Goal: Information Seeking & Learning: Learn about a topic

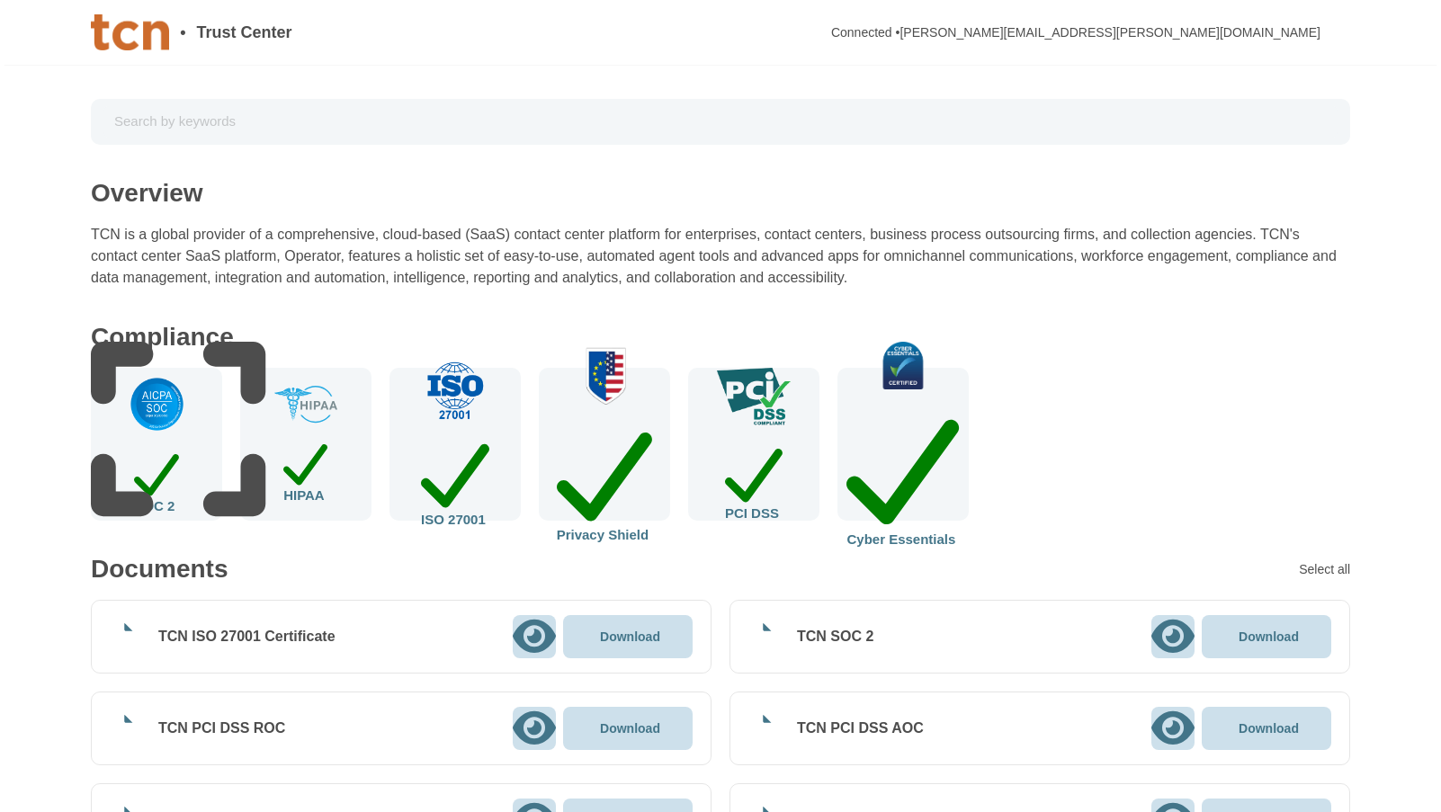
click at [1121, 408] on div "Compliance SOC 2 HIPAA ISO 27001 Privacy Shield PCI DSS Cyber Essentials" at bounding box center [720, 423] width 1259 height 196
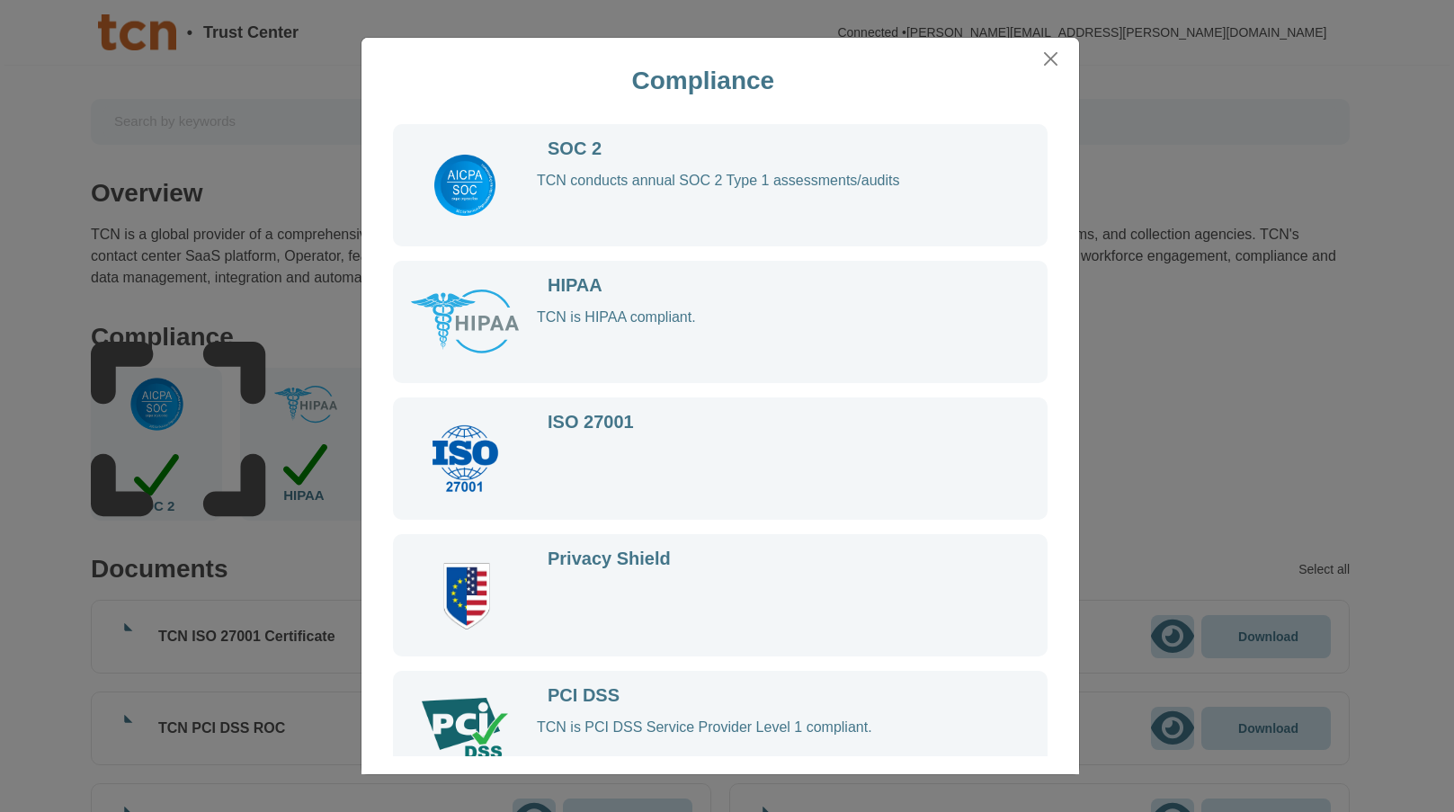
drag, startPoint x: 841, startPoint y: 56, endPoint x: 867, endPoint y: 98, distance: 49.7
click at [867, 98] on div "Compliance" at bounding box center [703, 81] width 669 height 72
click at [1043, 61] on button "Close" at bounding box center [1051, 59] width 27 height 28
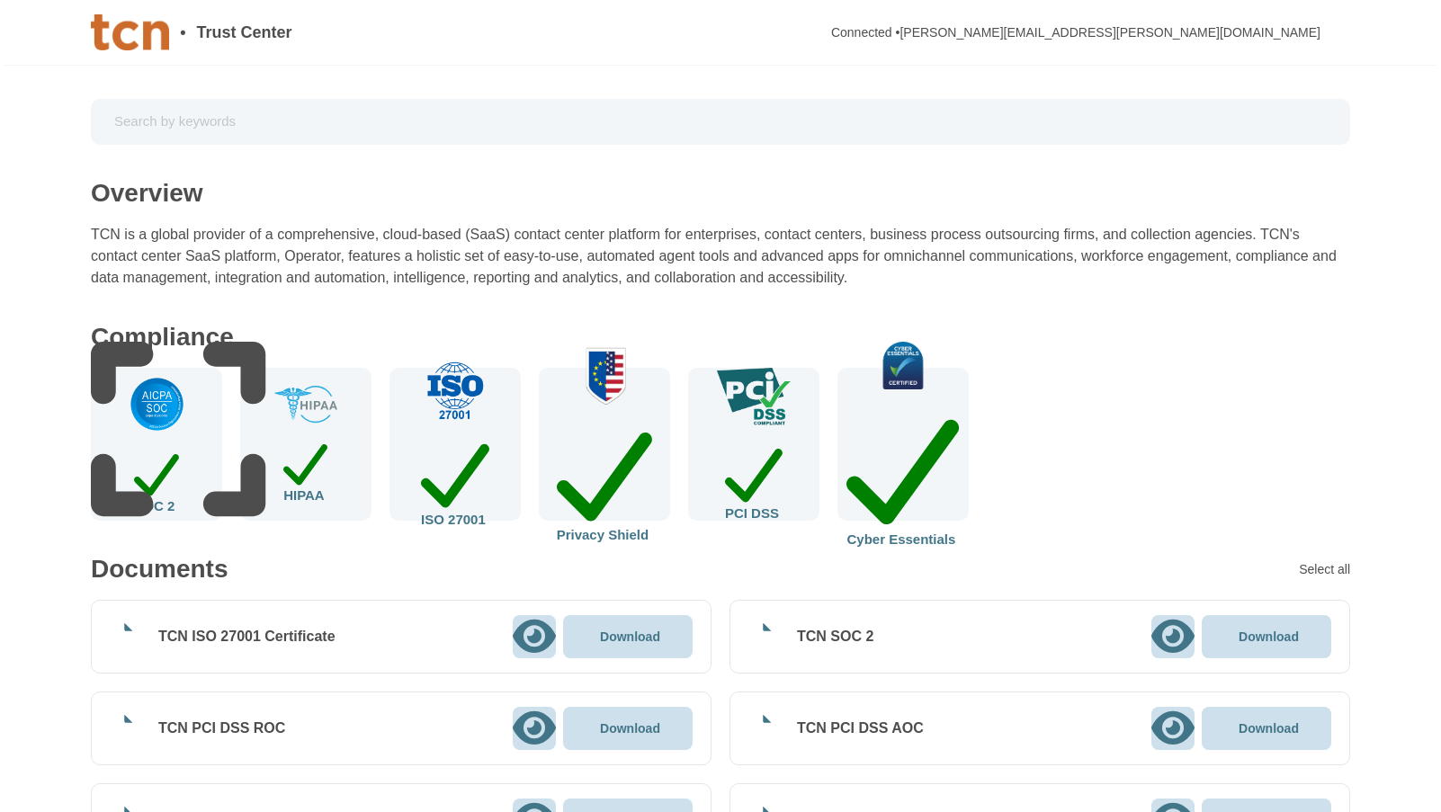
click at [151, 433] on img at bounding box center [157, 404] width 58 height 58
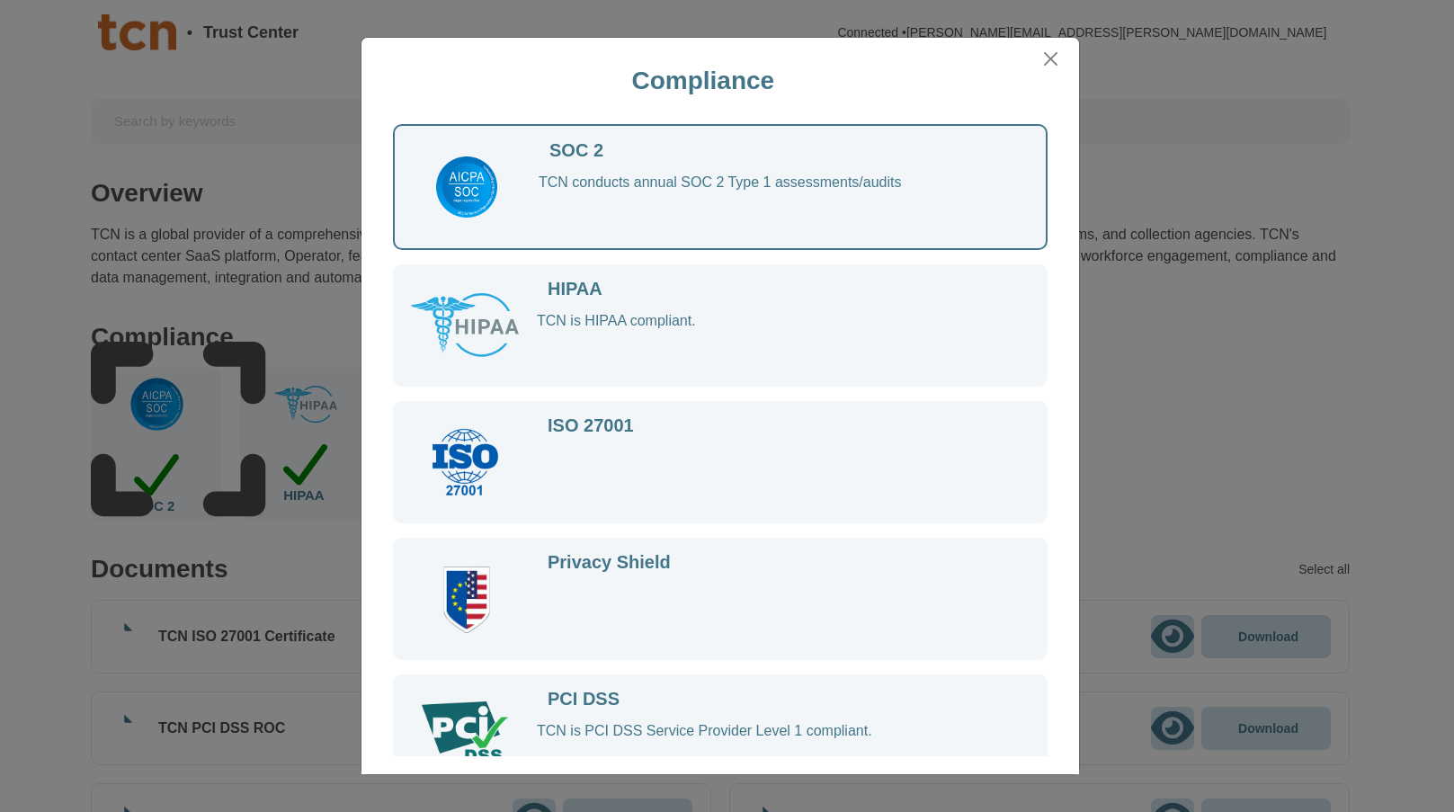
click at [609, 180] on div "TCN conducts annual SOC 2 Type 1 assessments/audits" at bounding box center [775, 203] width 472 height 58
click at [599, 155] on div "SOC 2" at bounding box center [576, 150] width 54 height 17
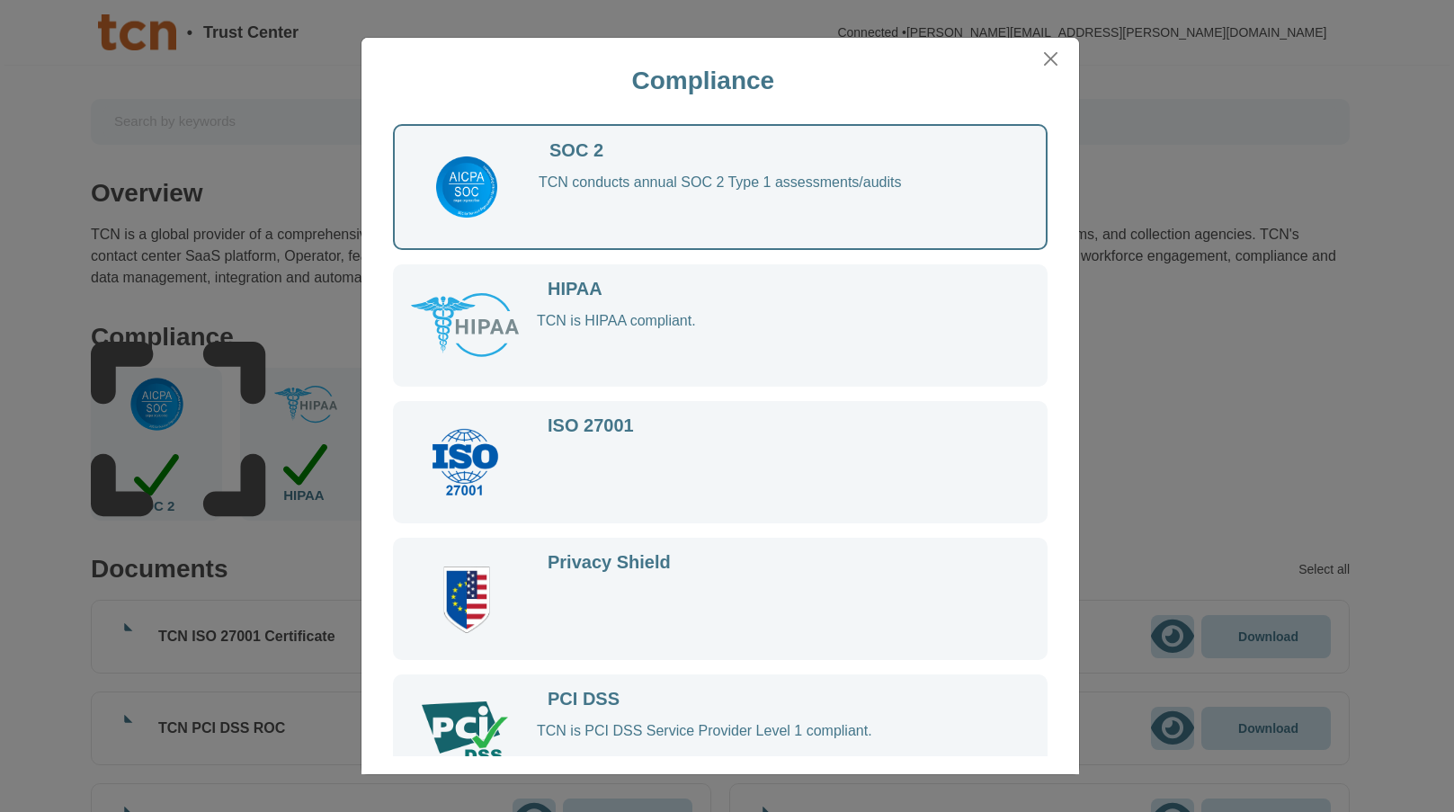
click at [642, 206] on div "TCN conducts annual SOC 2 Type 1 assessments/audits" at bounding box center [775, 203] width 472 height 58
click at [643, 206] on div "TCN conducts annual SOC 2 Type 1 assessments/audits" at bounding box center [775, 203] width 472 height 58
click at [1052, 59] on button "Close" at bounding box center [1051, 59] width 27 height 28
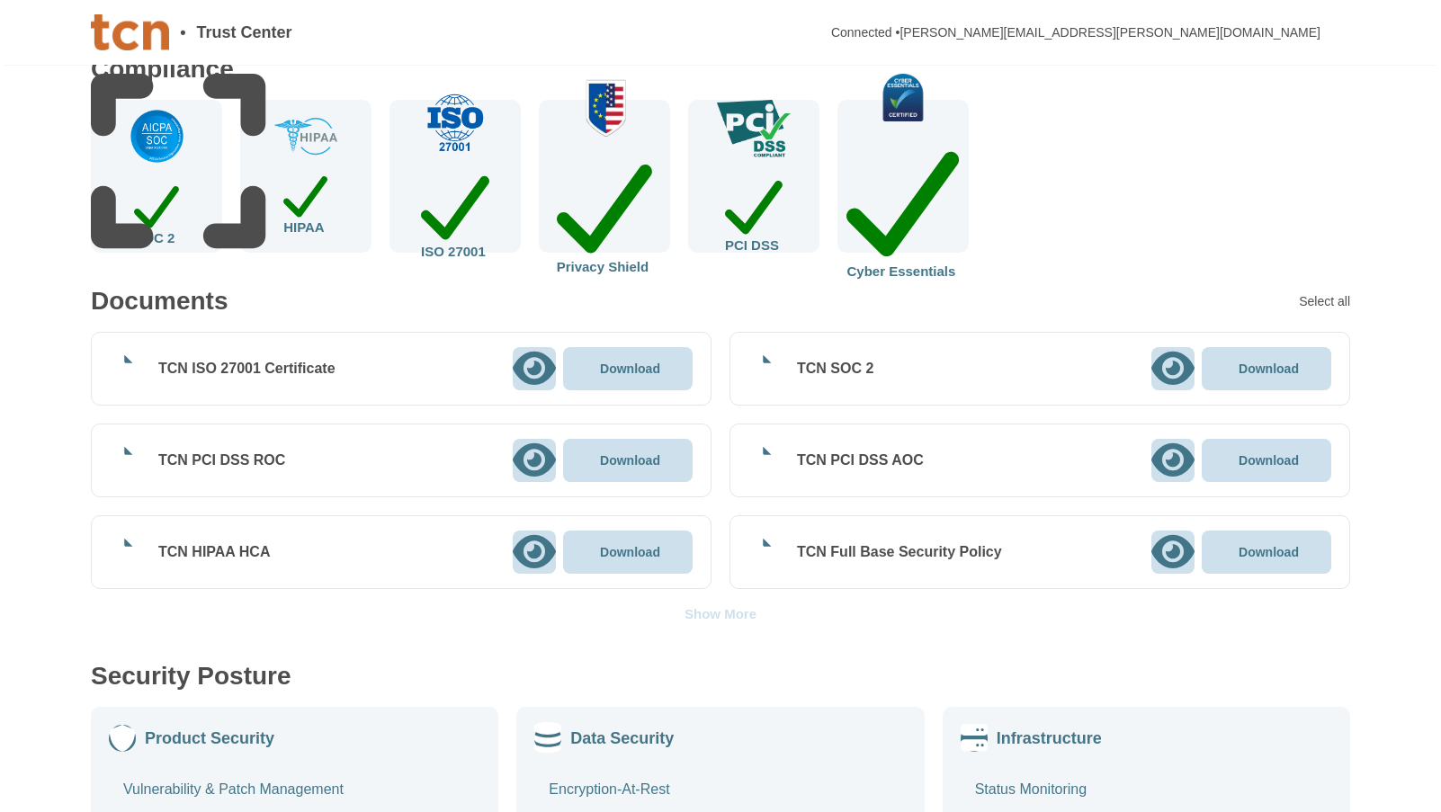
scroll to position [270, 0]
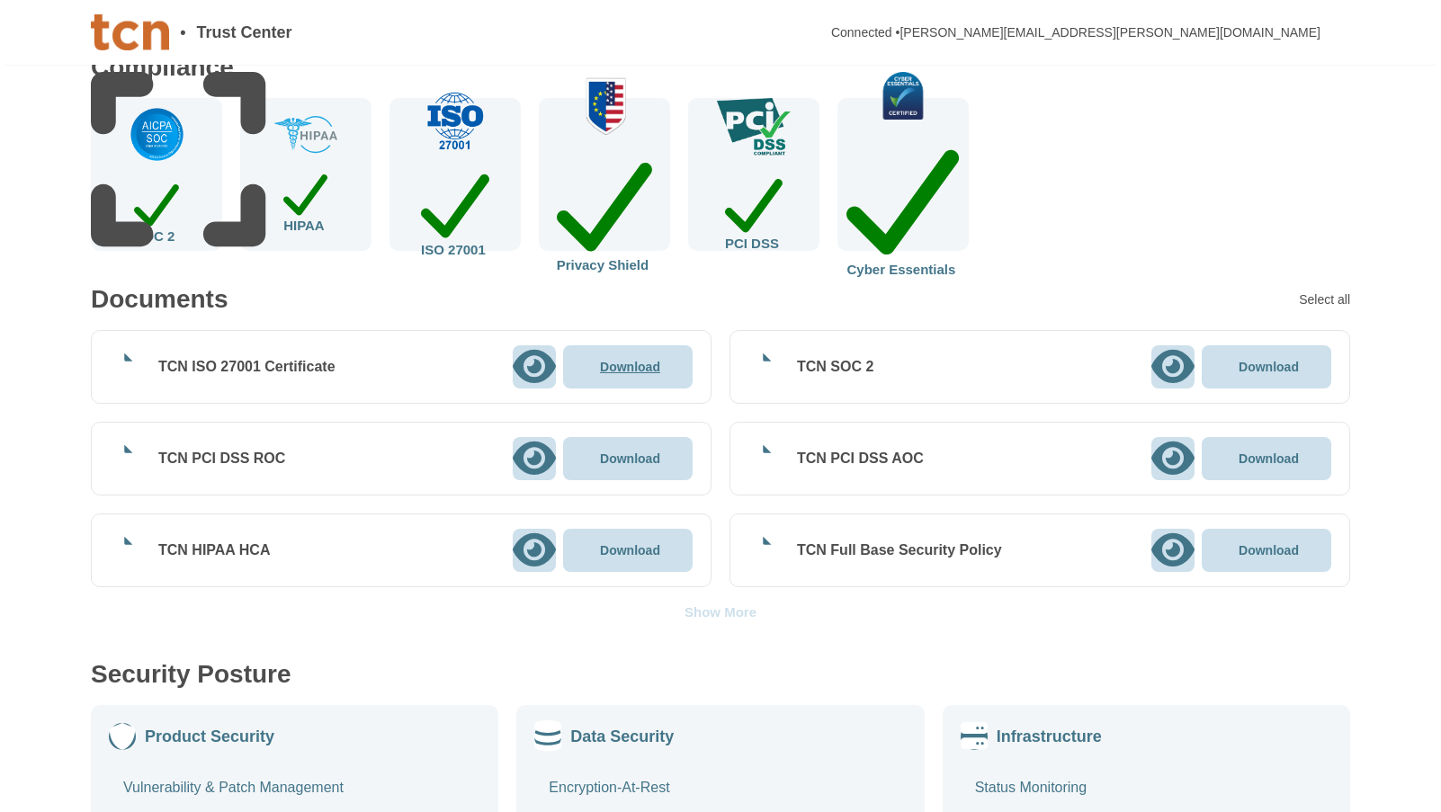
click at [635, 366] on p "Download" at bounding box center [630, 367] width 60 height 13
click at [623, 459] on p "Download" at bounding box center [630, 458] width 60 height 13
click at [638, 550] on p "Download" at bounding box center [630, 550] width 60 height 13
click at [1270, 363] on p "Download" at bounding box center [1268, 367] width 60 height 13
click at [1277, 454] on p "Download" at bounding box center [1268, 458] width 60 height 13
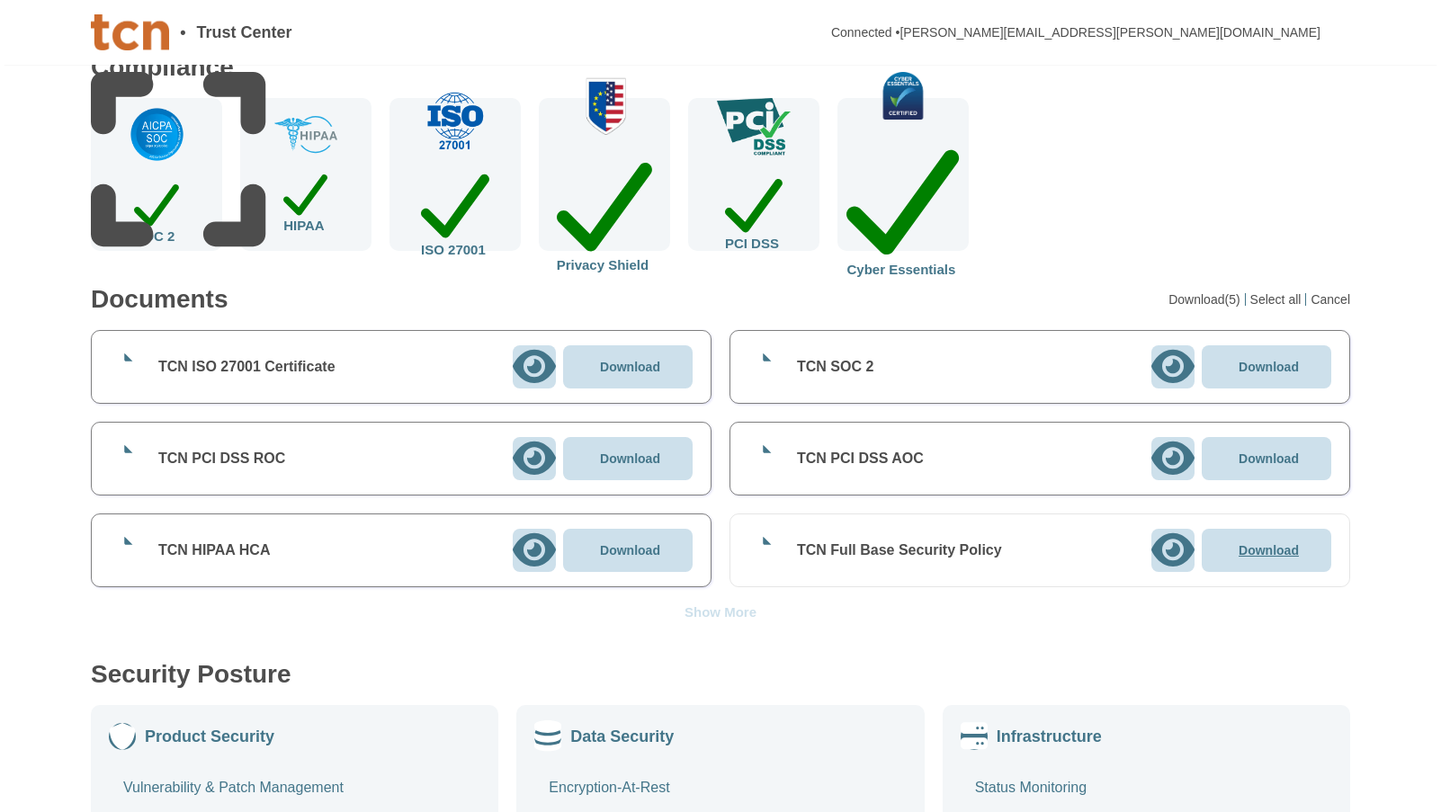
click at [1273, 546] on p "Download" at bounding box center [1268, 550] width 60 height 13
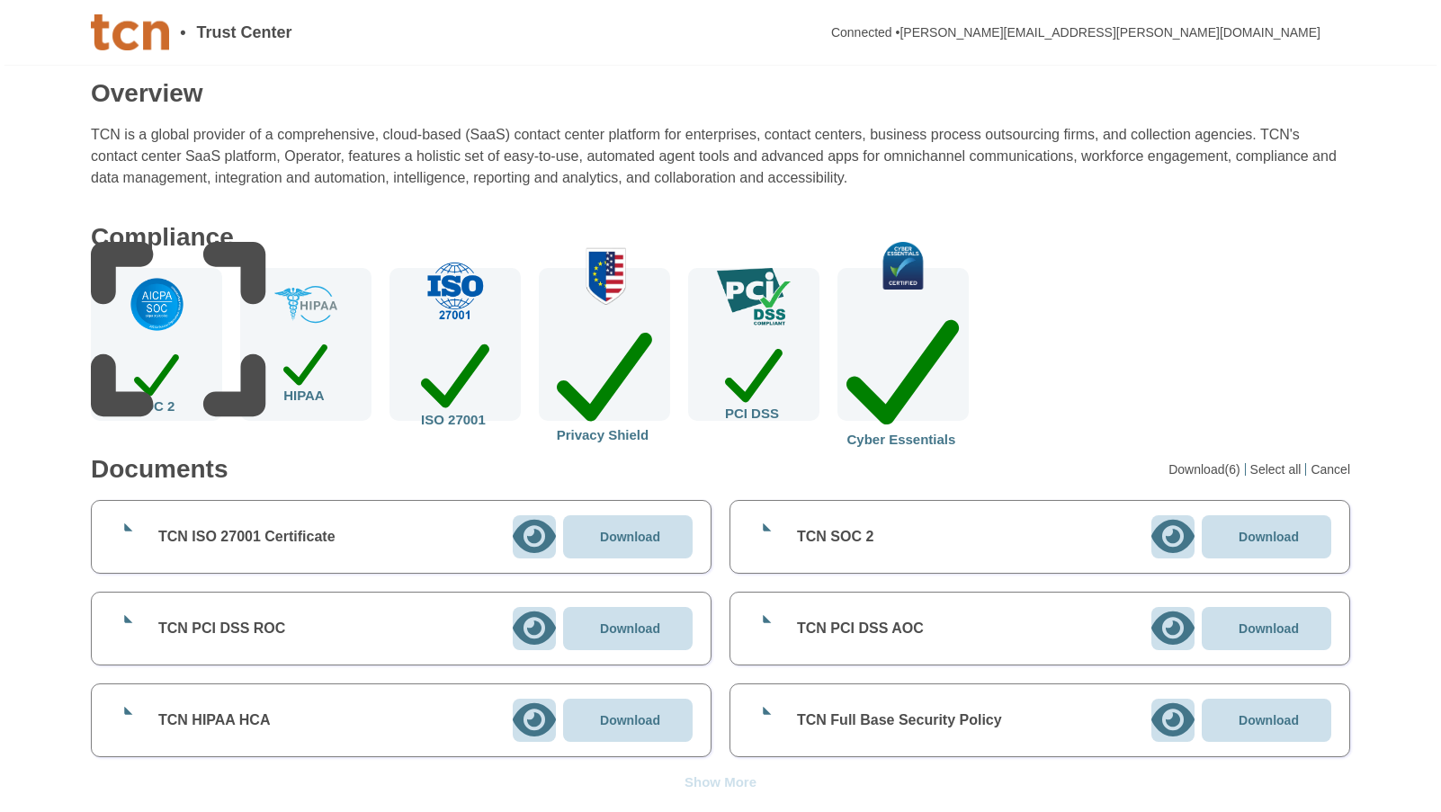
scroll to position [131, 0]
